Goal: Task Accomplishment & Management: Manage account settings

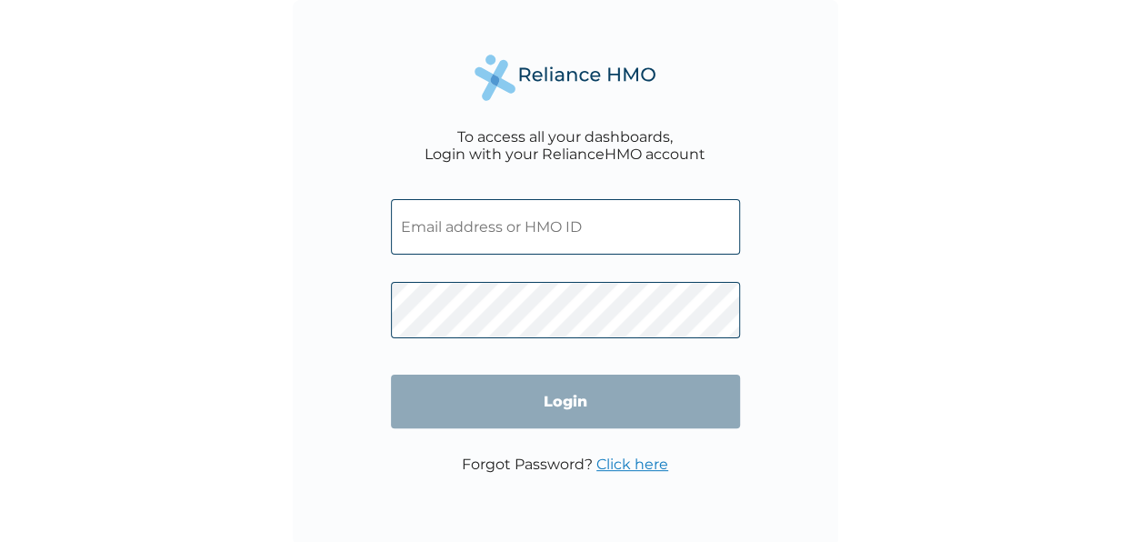
type input "USL/10020/A"
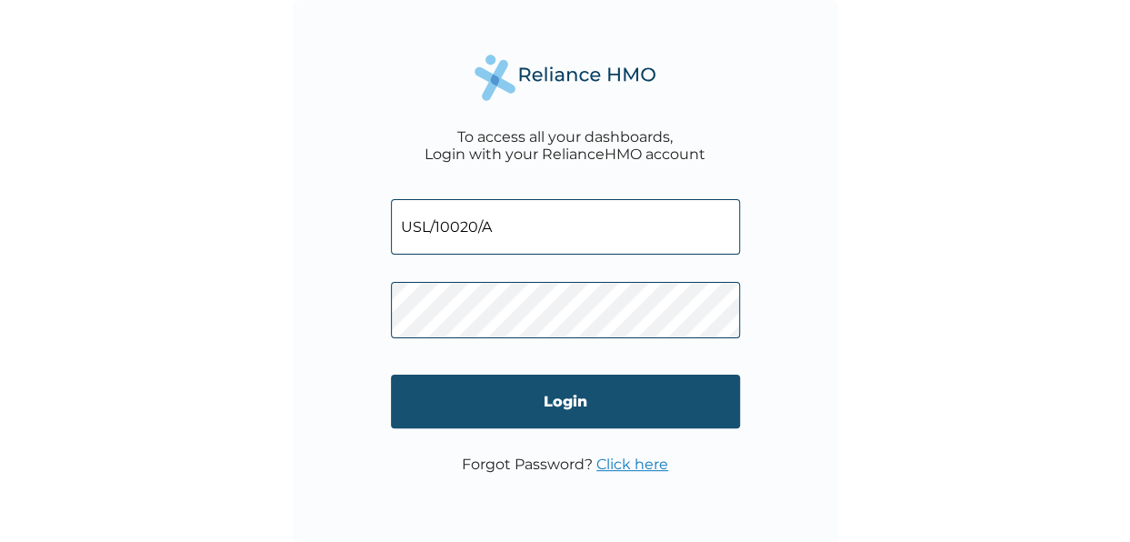
click at [561, 405] on input "Login" at bounding box center [565, 401] width 349 height 54
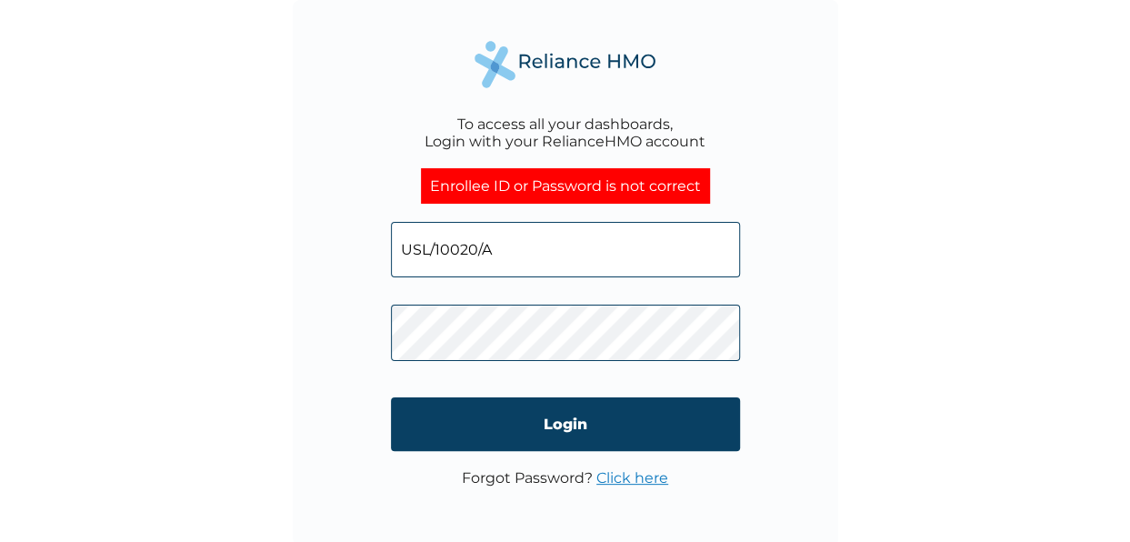
click at [359, 327] on div "To access all your dashboards, Login with your RelianceHMO account Enrollee ID …" at bounding box center [565, 272] width 545 height 545
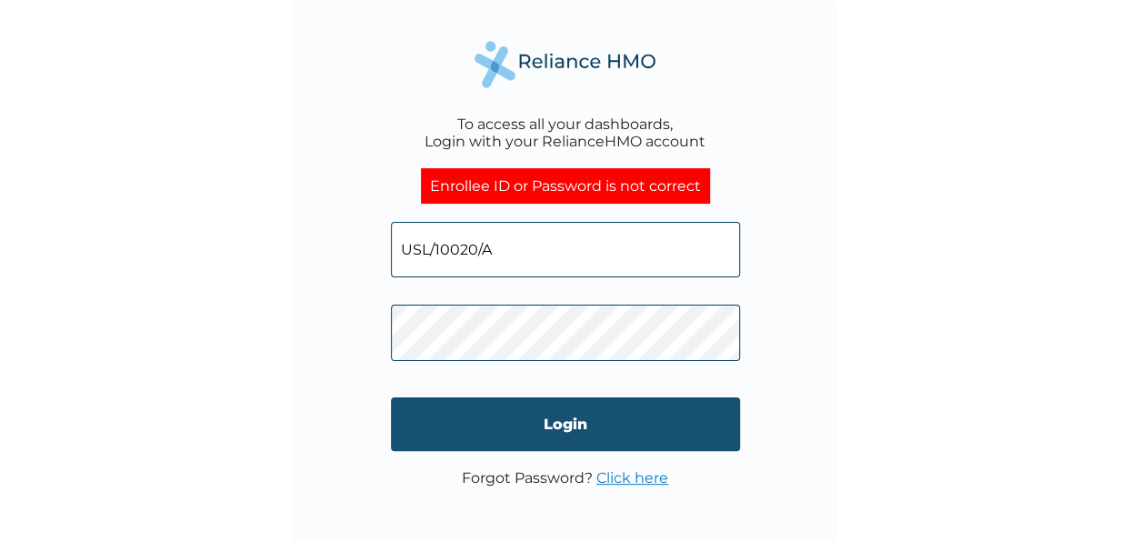
click at [563, 427] on input "Login" at bounding box center [565, 424] width 349 height 54
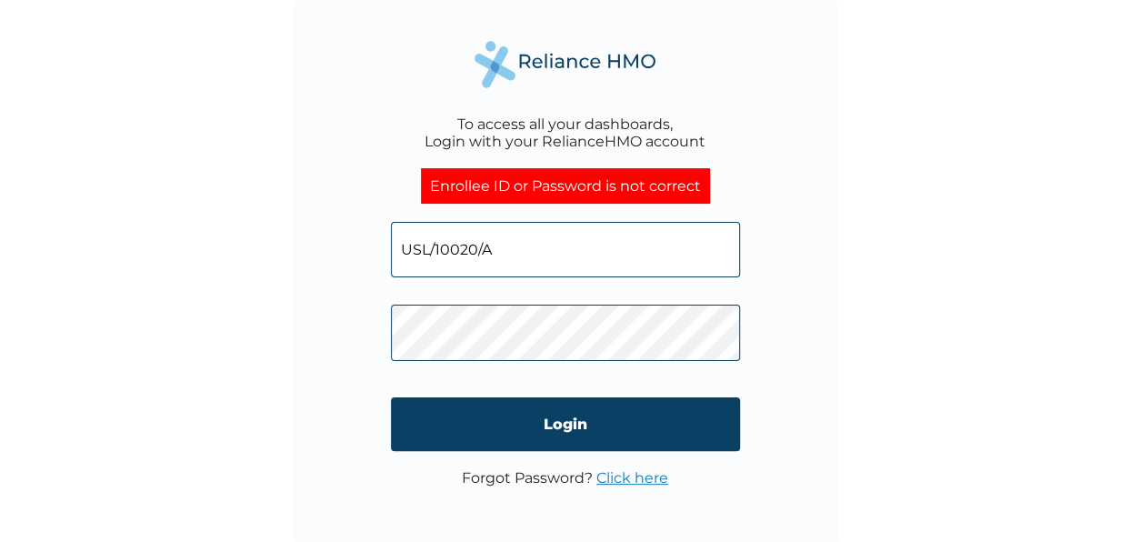
click at [324, 330] on div "To access all your dashboards, Login with your RelianceHMO account Enrollee ID …" at bounding box center [565, 272] width 545 height 545
click at [354, 334] on div "To access all your dashboards, Login with your RelianceHMO account Enrollee ID …" at bounding box center [565, 272] width 545 height 545
click at [385, 331] on div "To access all your dashboards, Login with your RelianceHMO account Enrollee ID …" at bounding box center [565, 272] width 545 height 545
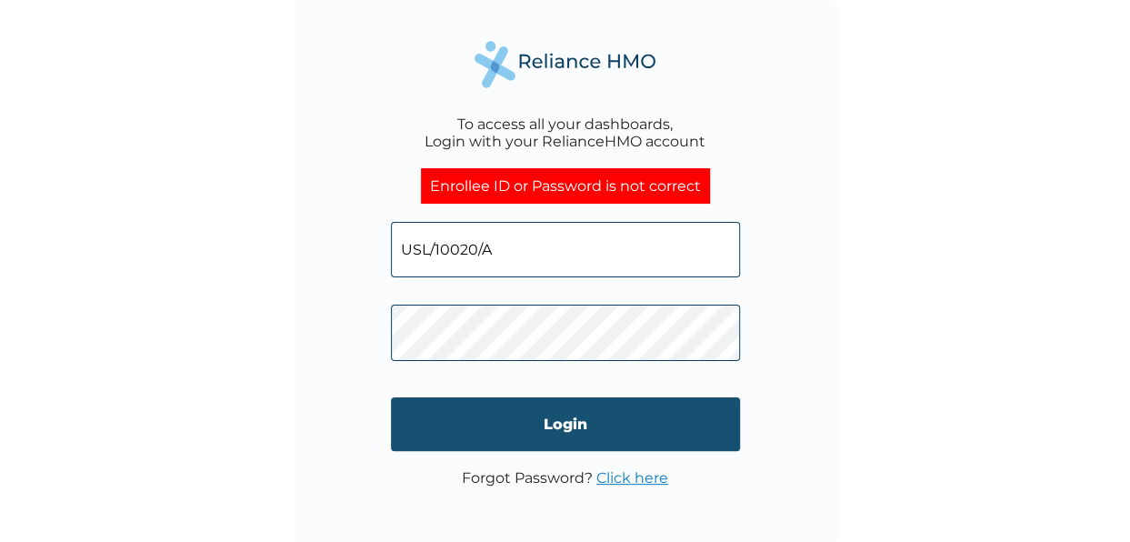
click at [556, 423] on input "Login" at bounding box center [565, 424] width 349 height 54
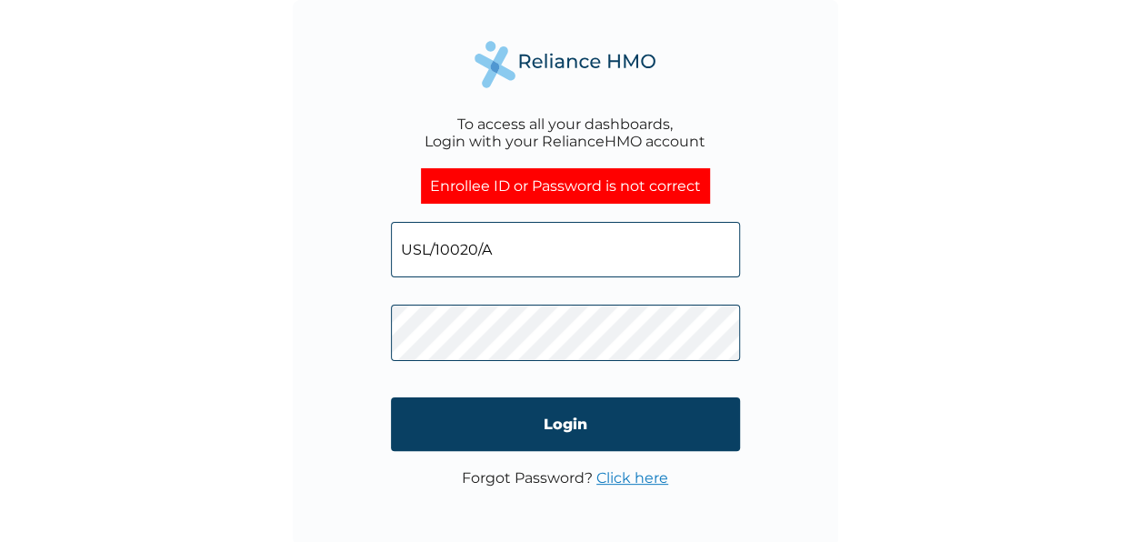
click at [556, 423] on div "To access all your dashboards, Login with your RelianceHMO account Enrollee ID …" at bounding box center [565, 271] width 1130 height 542
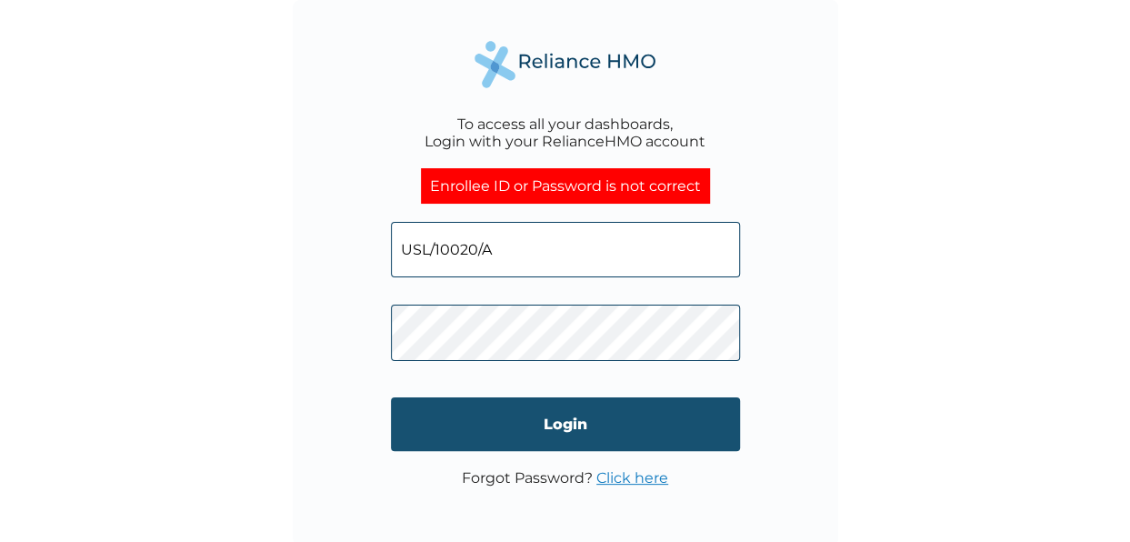
click at [570, 428] on input "Login" at bounding box center [565, 424] width 349 height 54
click at [588, 430] on input "Login" at bounding box center [565, 424] width 349 height 54
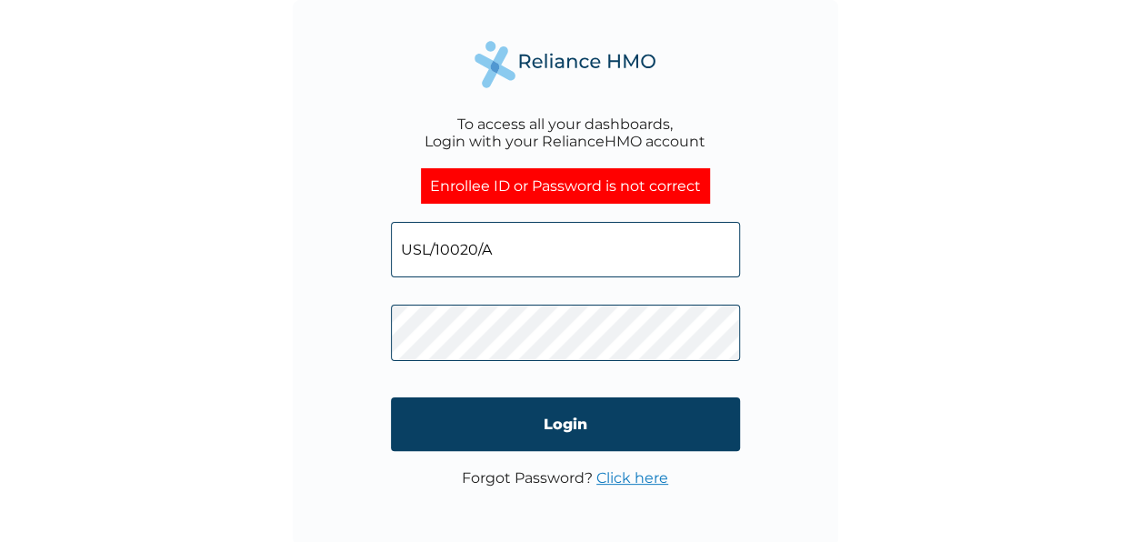
click at [617, 479] on link "Click here" at bounding box center [632, 477] width 72 height 17
